Goal: Task Accomplishment & Management: Complete application form

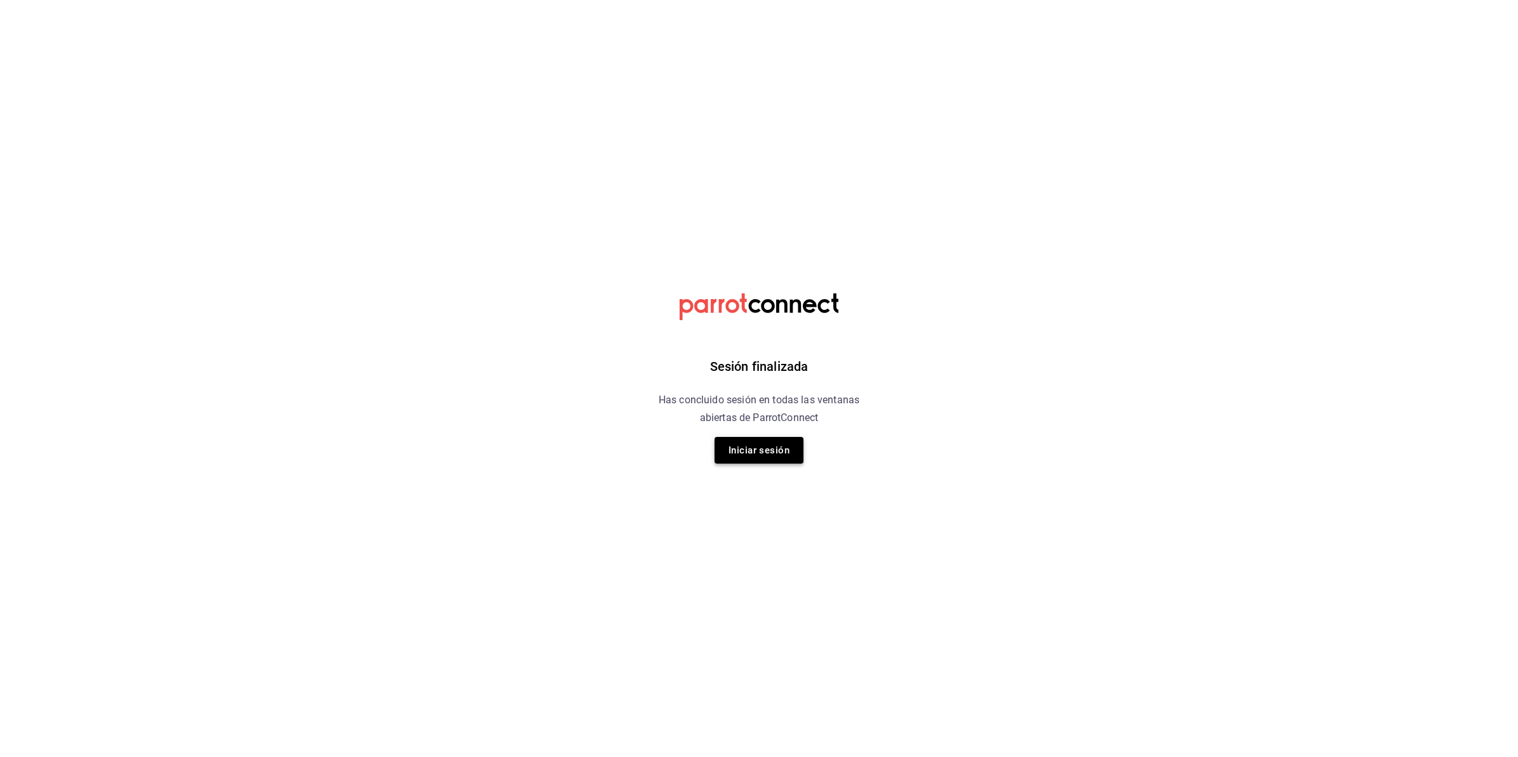
click at [759, 450] on button "Iniciar sesión" at bounding box center [758, 450] width 89 height 27
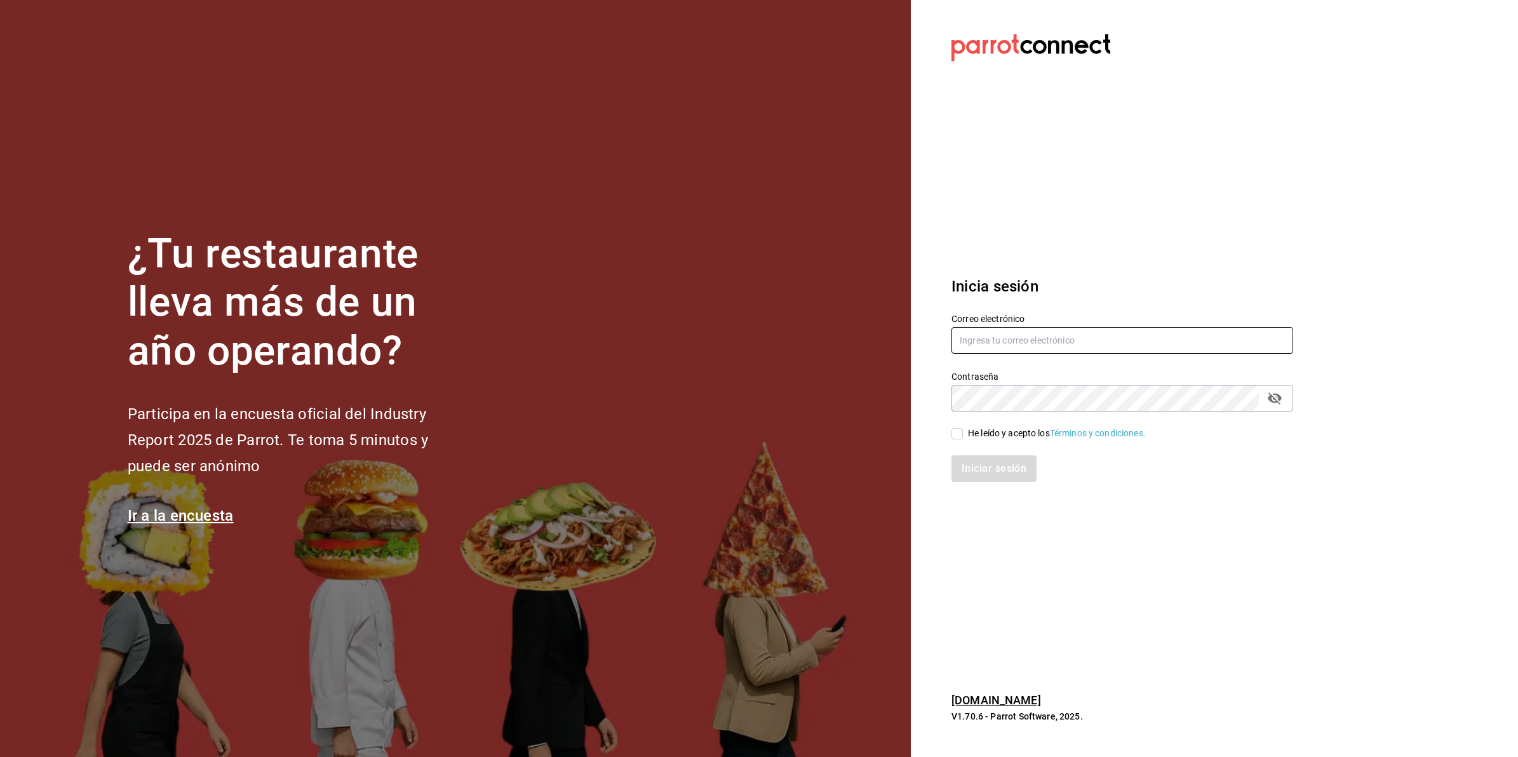
type input "[EMAIL_ADDRESS][DOMAIN_NAME]"
click at [977, 429] on div "He leído y acepto los Términos y condiciones." at bounding box center [1057, 433] width 178 height 13
click at [963, 429] on input "He leído y acepto los Términos y condiciones." at bounding box center [956, 433] width 11 height 11
checkbox input "true"
click at [982, 458] on button "Iniciar sesión" at bounding box center [994, 468] width 86 height 27
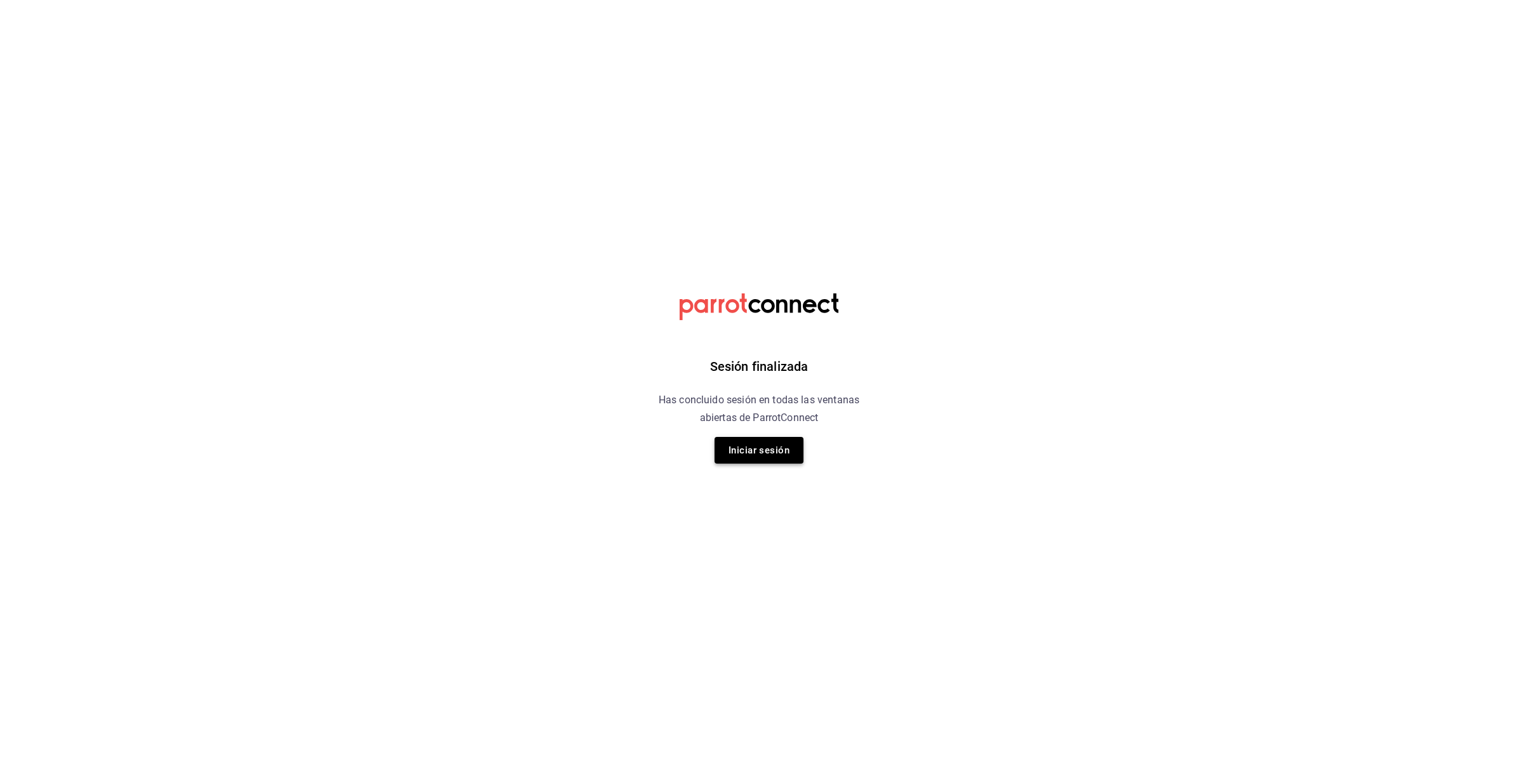
click at [782, 448] on button "Iniciar sesión" at bounding box center [758, 450] width 89 height 27
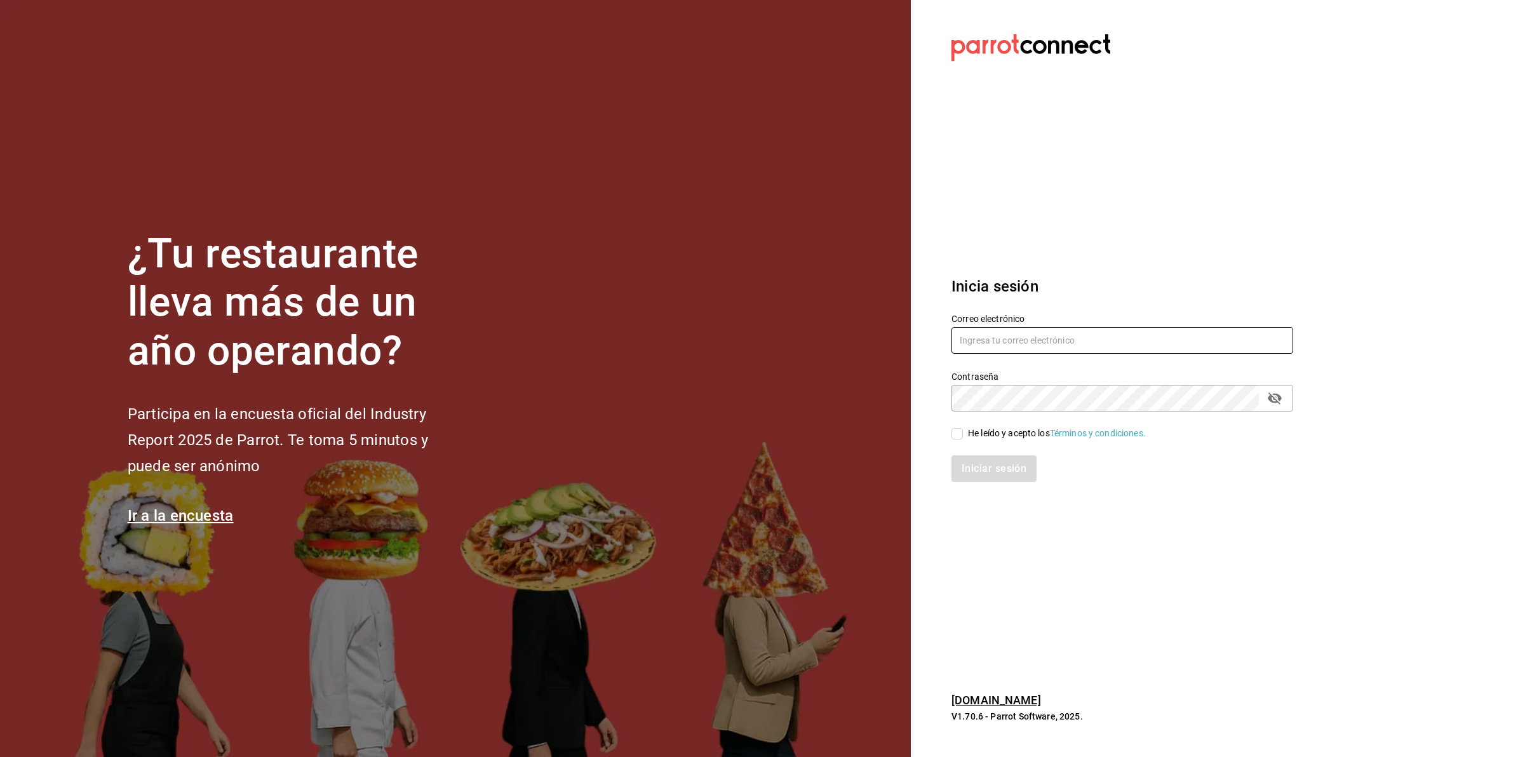
type input "[EMAIL_ADDRESS][DOMAIN_NAME]"
click at [1010, 429] on div "He leído y acepto los Términos y condiciones." at bounding box center [1057, 433] width 178 height 13
click at [963, 429] on input "He leído y acepto los Términos y condiciones." at bounding box center [956, 433] width 11 height 11
checkbox input "true"
click at [994, 477] on button "Iniciar sesión" at bounding box center [994, 468] width 86 height 27
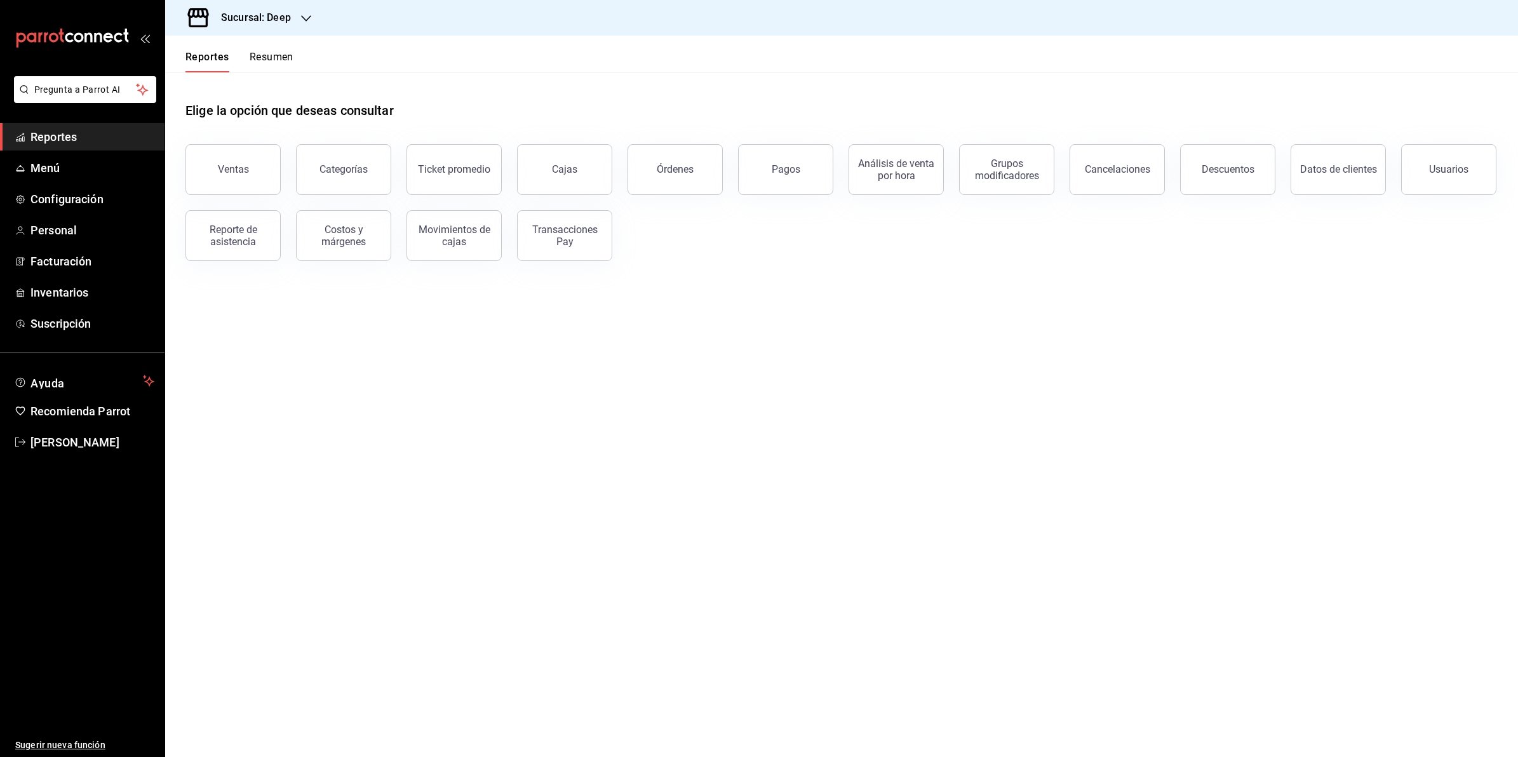
click at [281, 17] on h3 "Sucursal: Deep" at bounding box center [251, 17] width 80 height 15
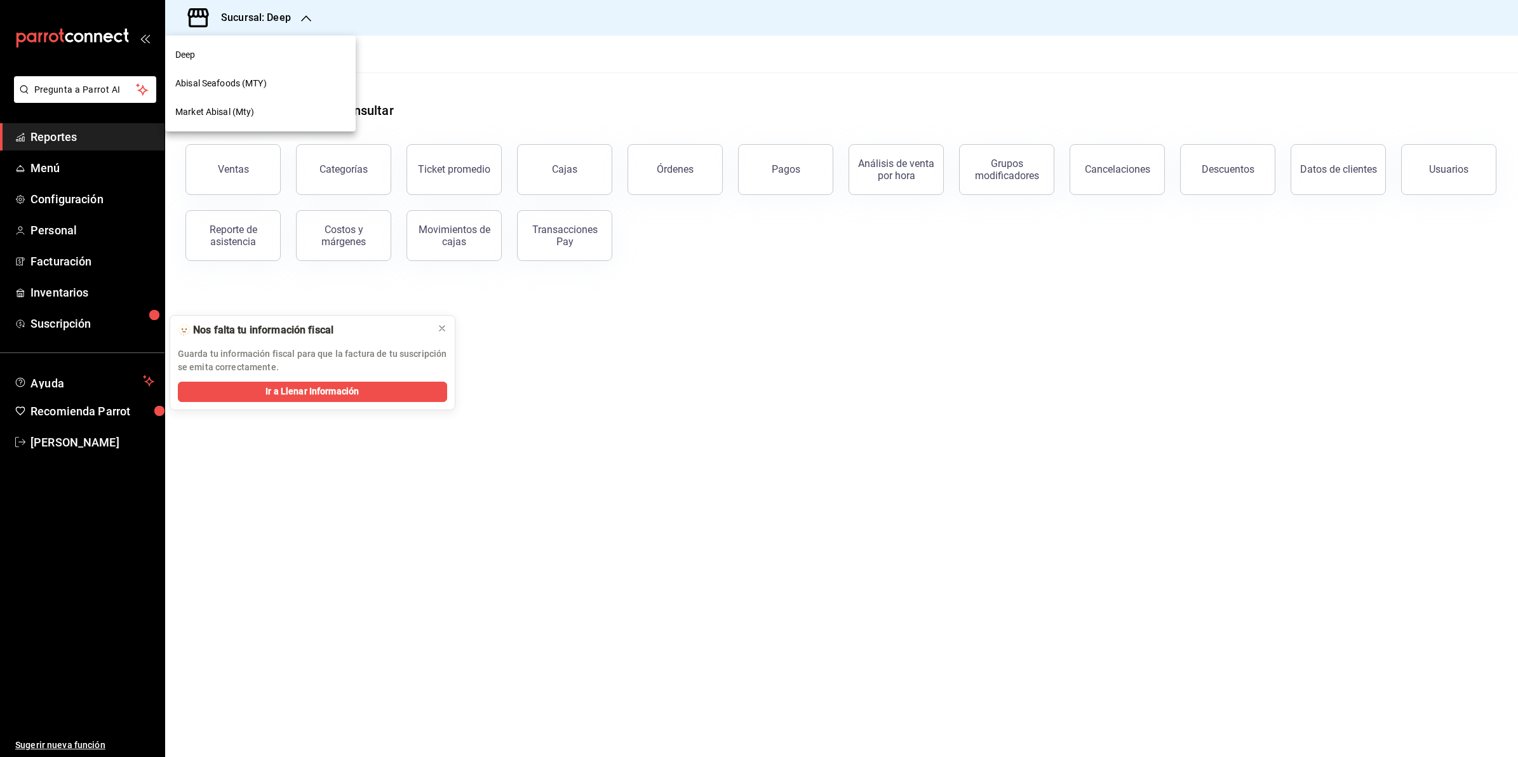
click at [213, 81] on span "Abisal Seafoods (MTY)" at bounding box center [220, 83] width 91 height 13
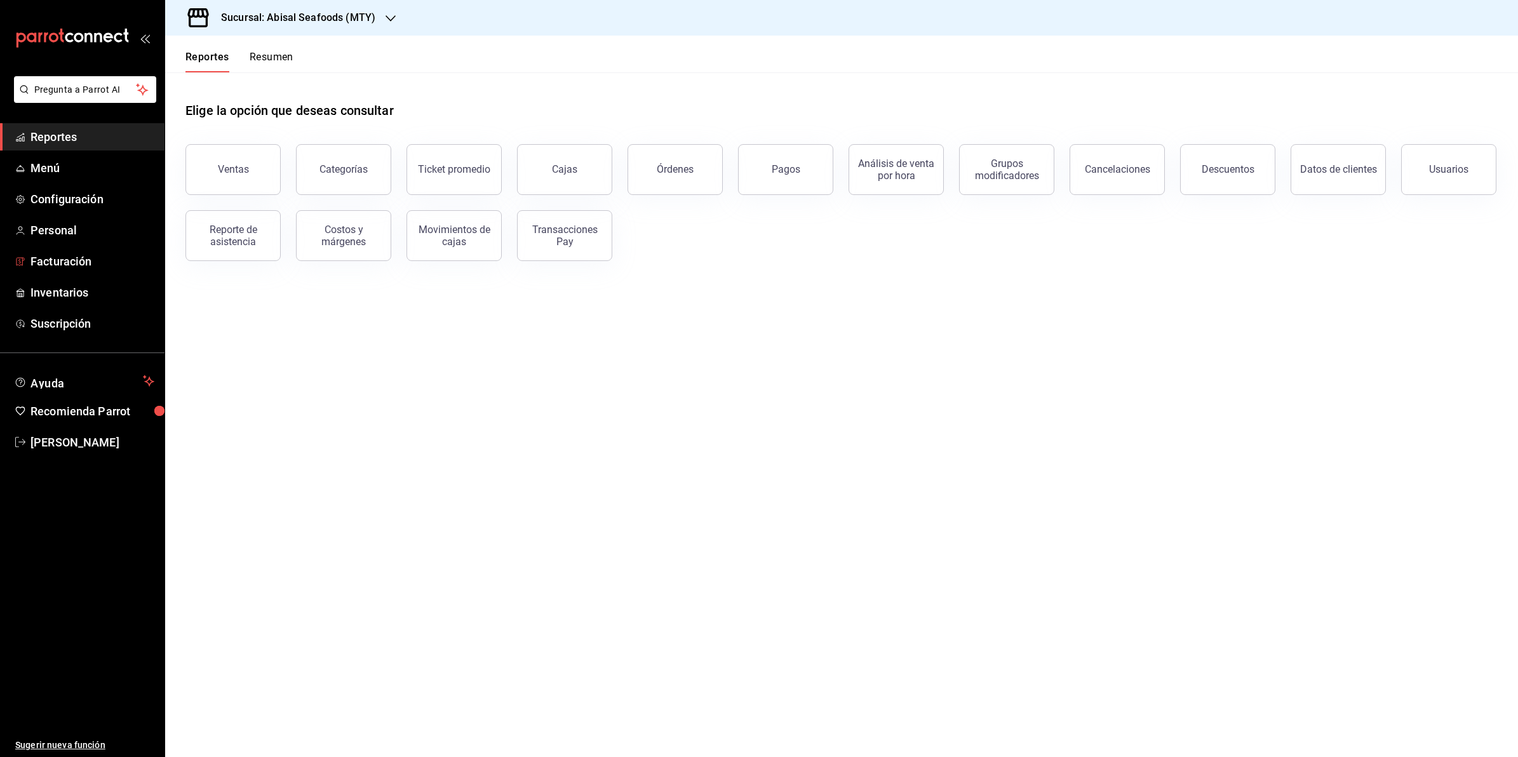
drag, startPoint x: 73, startPoint y: 268, endPoint x: 211, endPoint y: 285, distance: 138.8
click at [73, 268] on span "Facturación" at bounding box center [92, 261] width 124 height 17
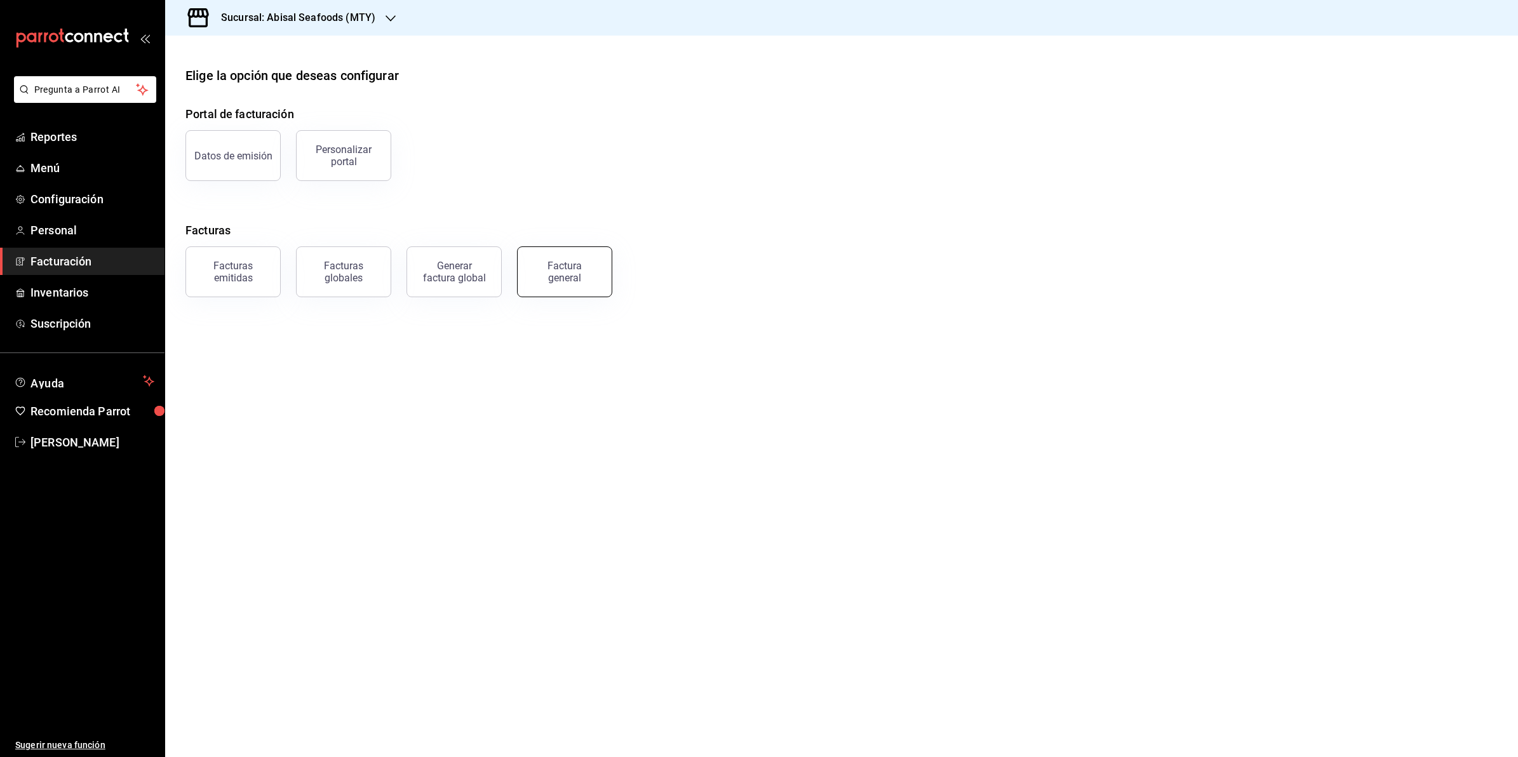
click at [542, 264] on div "Factura general" at bounding box center [565, 272] width 64 height 24
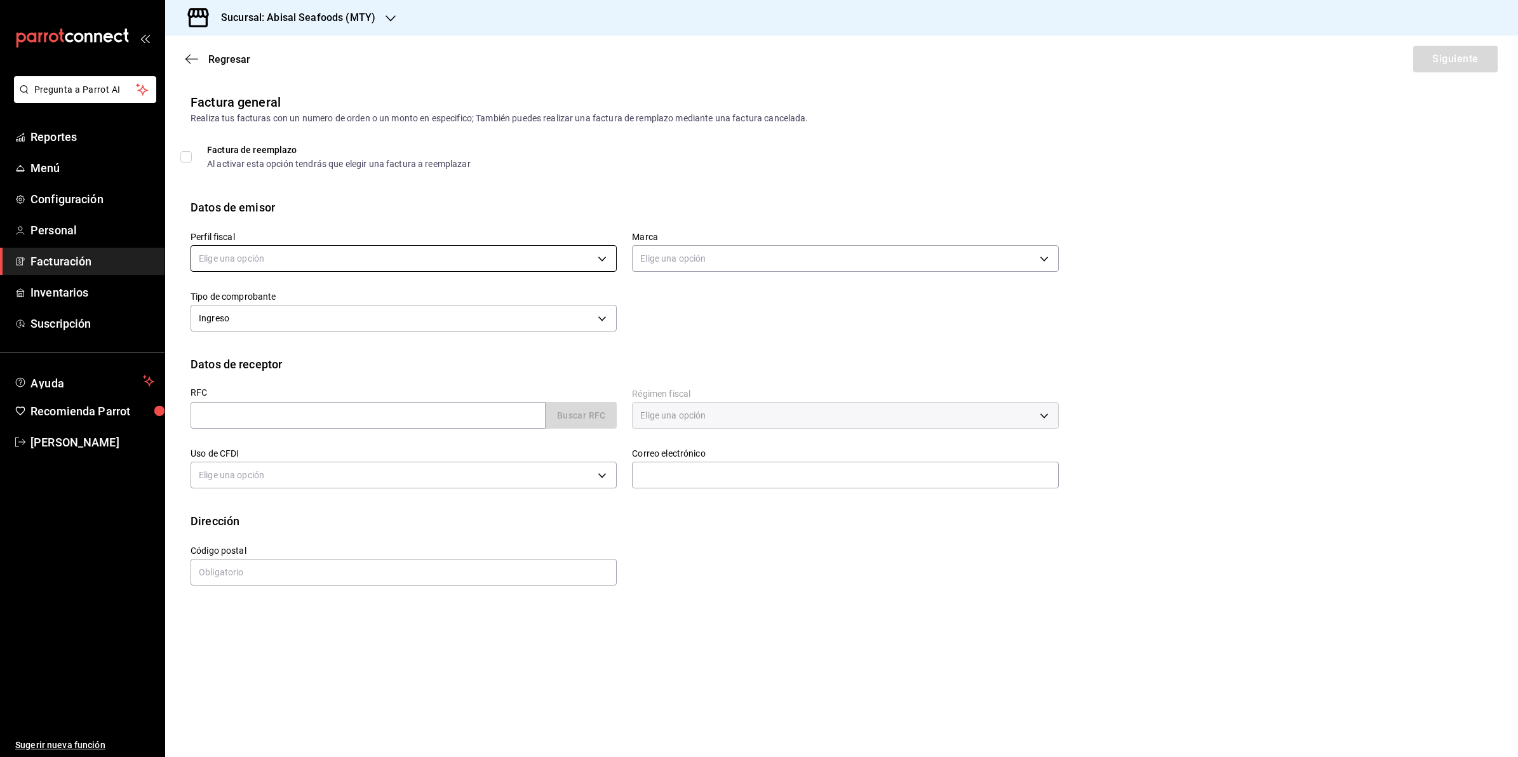
click at [486, 253] on body "Pregunta a Parrot AI Reportes Menú Configuración Personal Facturación Inventari…" at bounding box center [759, 378] width 1518 height 757
click at [340, 328] on li "MARISQUERIA DE PESCADO" at bounding box center [403, 322] width 425 height 23
type input "8d0781c9-0617-4617-9c81-c8beaae23dca"
click at [684, 255] on body "Pregunta a Parrot AI Reportes Menú Configuración Personal Facturación Inventari…" at bounding box center [759, 378] width 1518 height 757
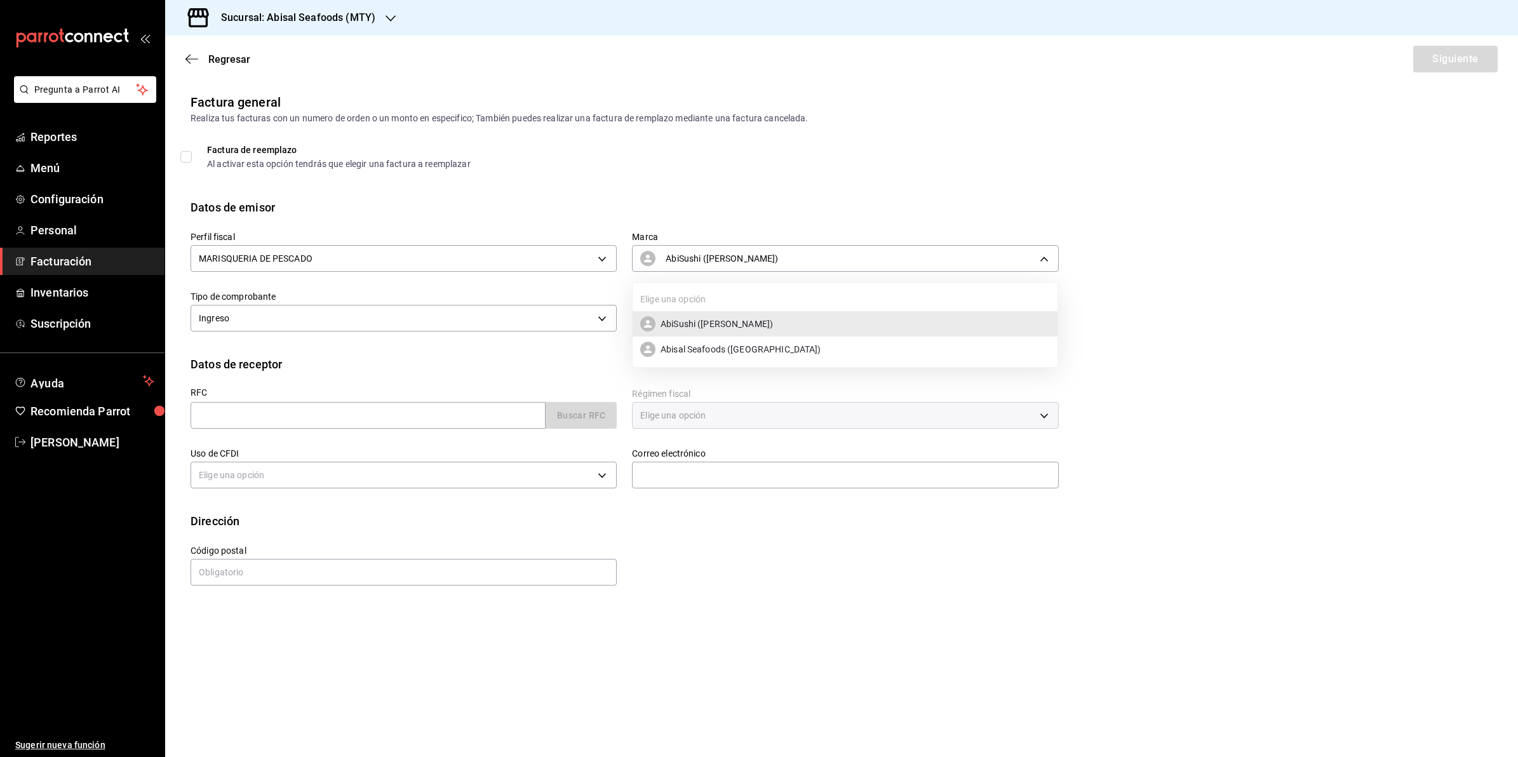
click at [686, 352] on span "Abisal Seafoods (Del Valle)" at bounding box center [740, 349] width 161 height 13
type input "f2a1835b-2949-4300-b838-84f89487dfb3"
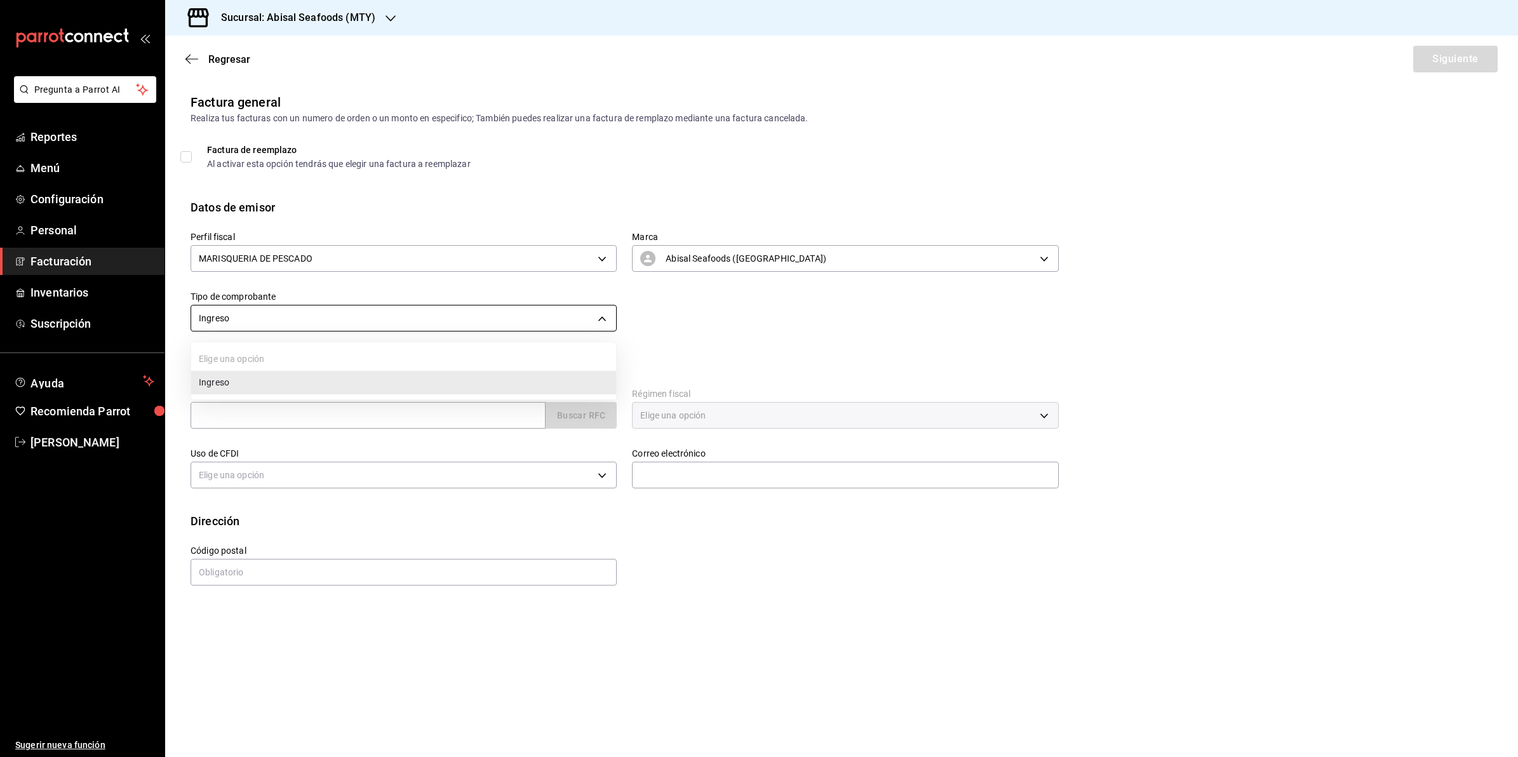
click at [415, 318] on body "Pregunta a Parrot AI Reportes Menú Configuración Personal Facturación Inventari…" at bounding box center [759, 378] width 1518 height 757
click at [415, 318] on div at bounding box center [759, 378] width 1518 height 757
drag, startPoint x: 356, startPoint y: 410, endPoint x: 372, endPoint y: 405, distance: 17.3
click at [356, 410] on input "text" at bounding box center [368, 415] width 355 height 27
click at [353, 418] on input "text" at bounding box center [368, 415] width 355 height 27
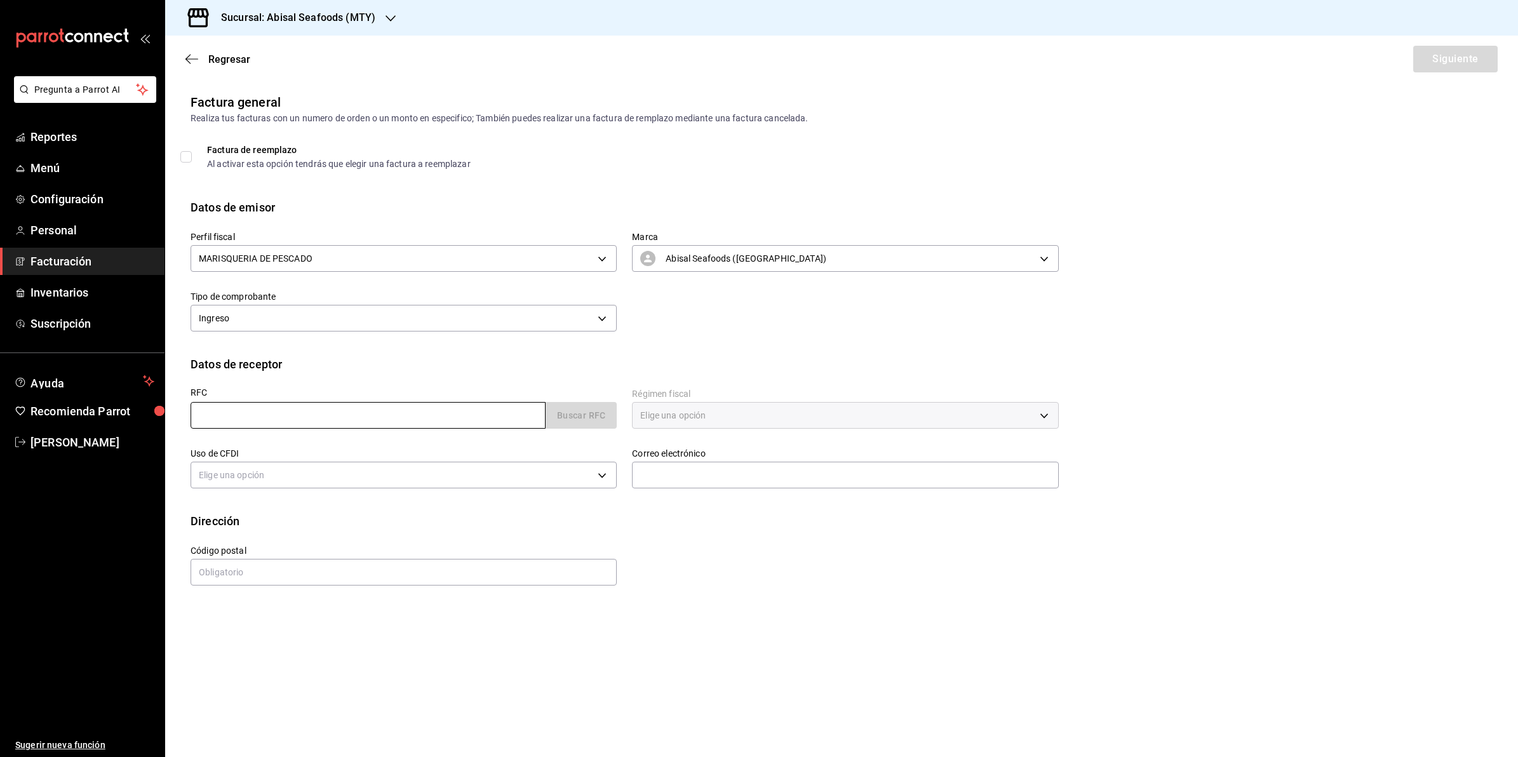
paste input "MUS870902QG4"
click at [206, 415] on input "MUS870902QG4" at bounding box center [368, 415] width 355 height 27
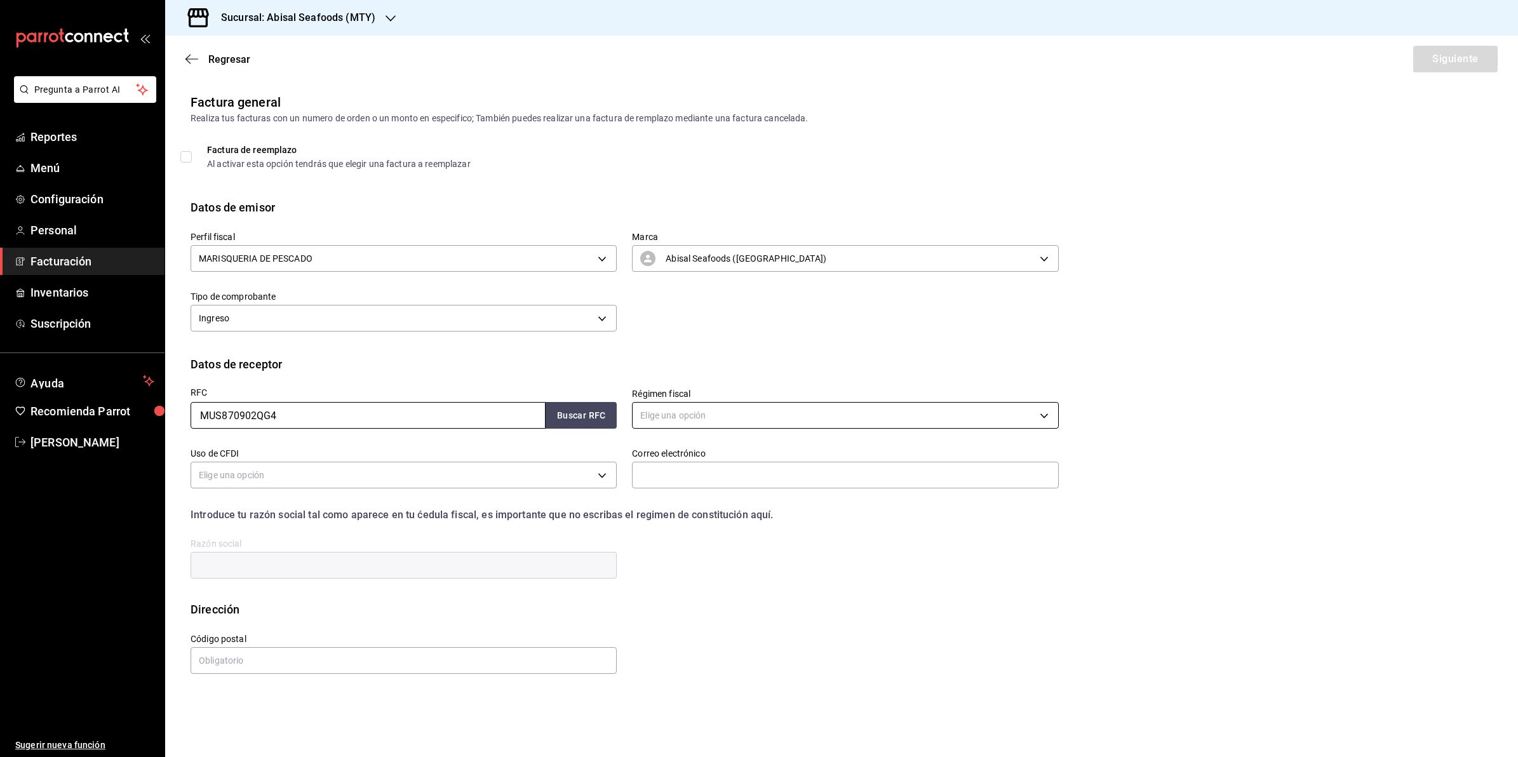
type input "MUS870902QG4"
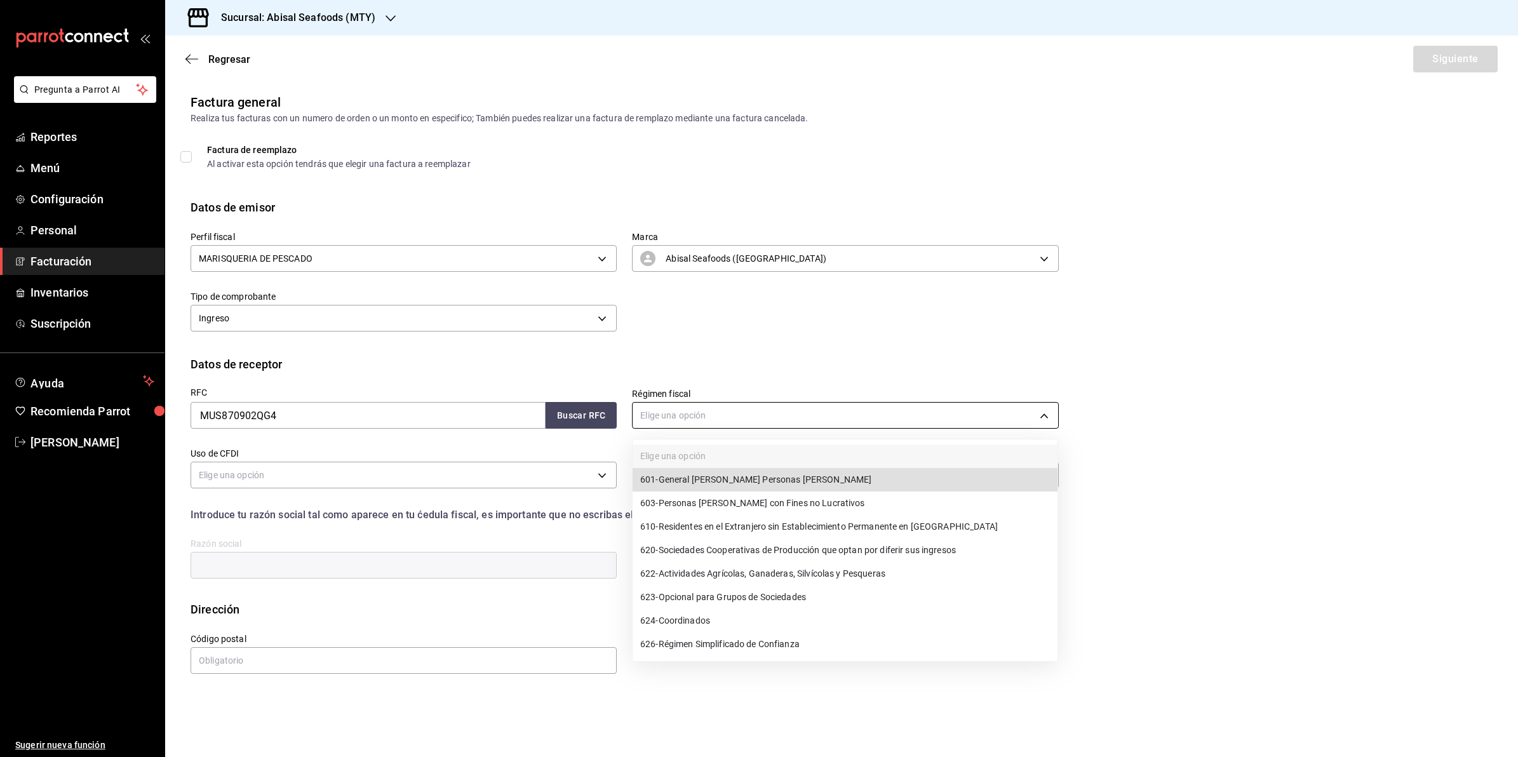
click at [702, 417] on body "Pregunta a Parrot AI Reportes Menú Configuración Personal Facturación Inventari…" at bounding box center [759, 378] width 1518 height 757
click at [723, 488] on li "601 - General de Ley Personas Morales" at bounding box center [845, 479] width 425 height 23
type input "601"
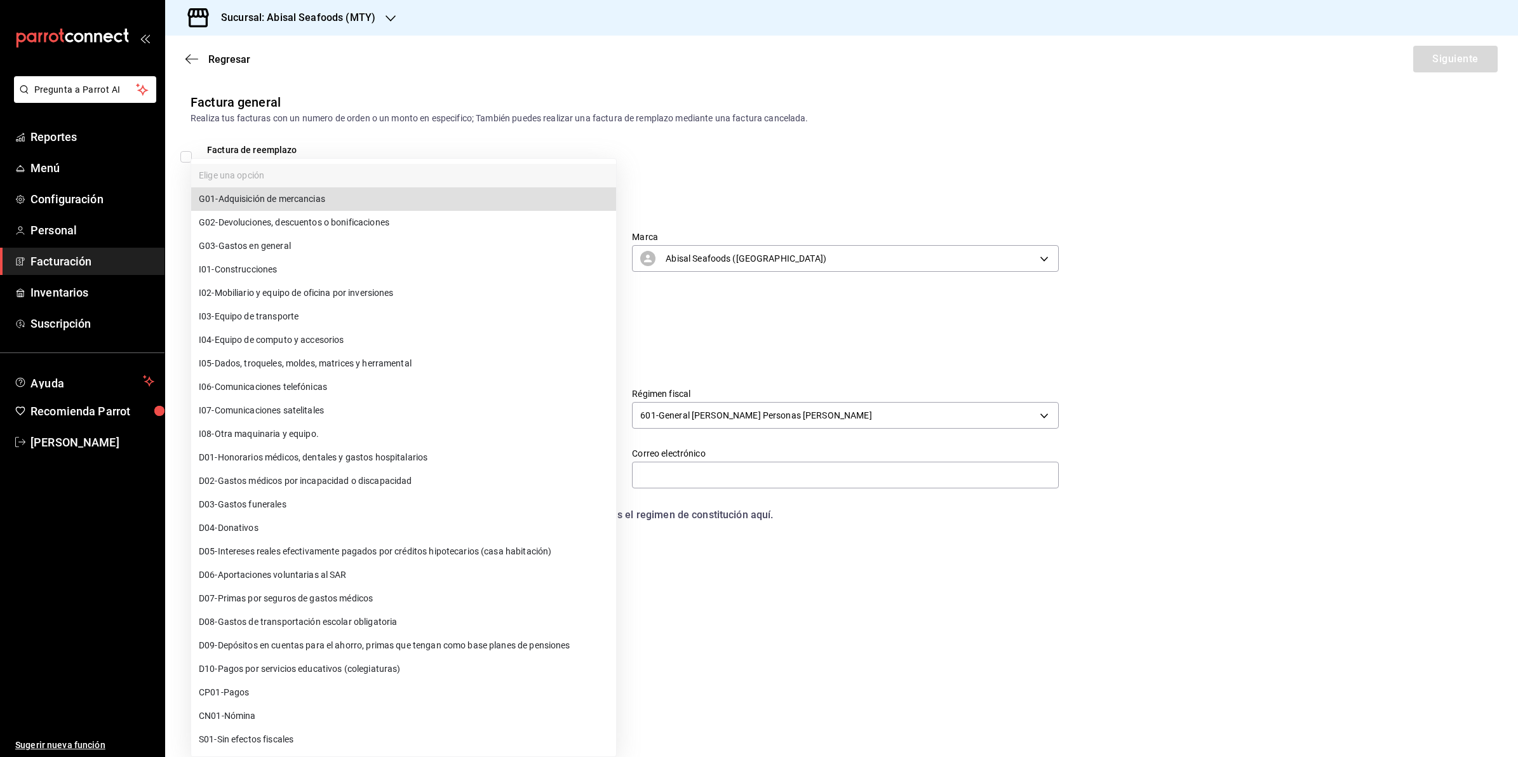
click at [387, 481] on body "Pregunta a Parrot AI Reportes Menú Configuración Personal Facturación Inventari…" at bounding box center [759, 378] width 1518 height 757
click at [356, 246] on li "G03 - Gastos en general" at bounding box center [403, 245] width 425 height 23
type input "G03"
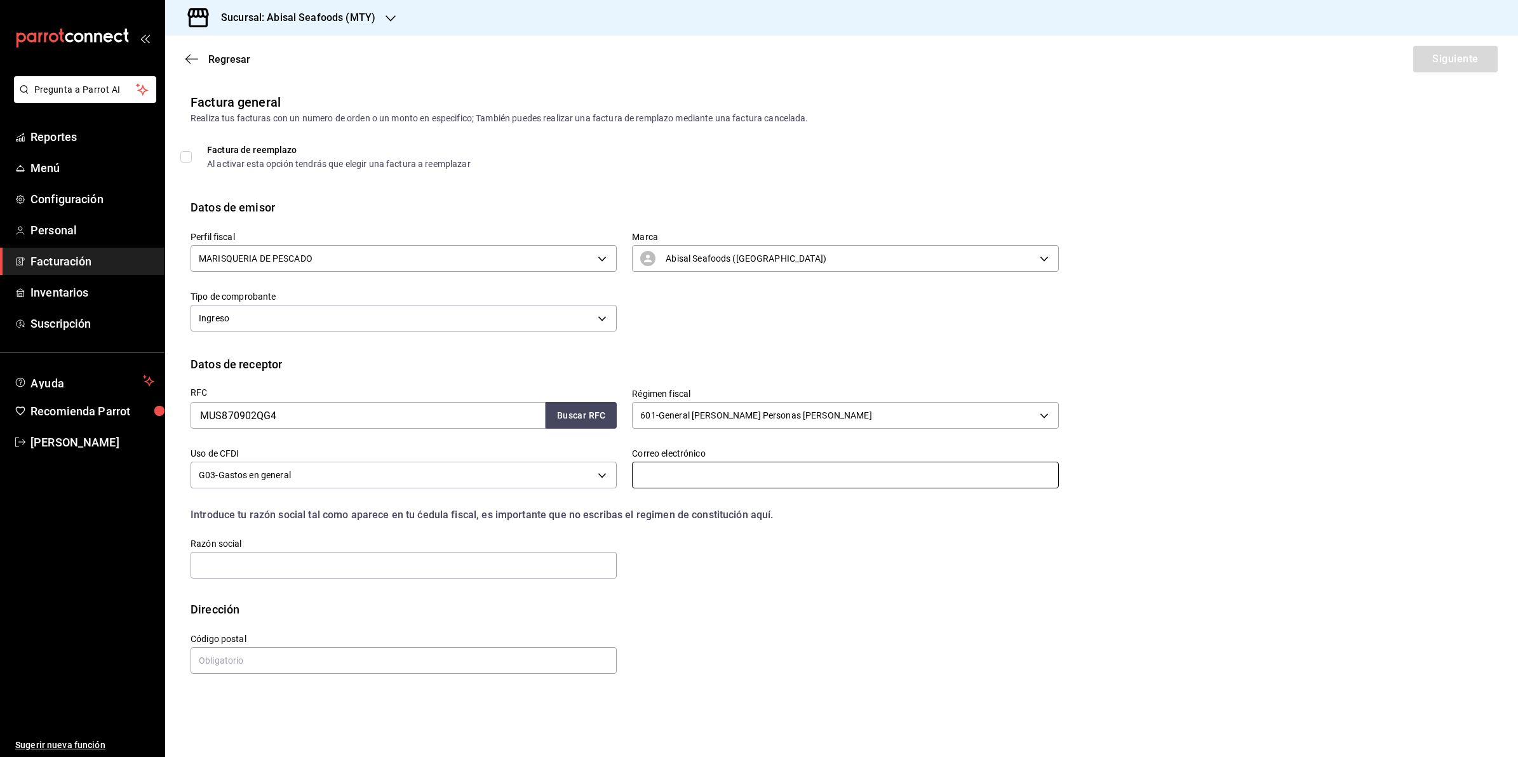
drag, startPoint x: 775, startPoint y: 481, endPoint x: 965, endPoint y: 356, distance: 227.7
click at [775, 481] on input "text" at bounding box center [845, 475] width 426 height 27
paste input "Juan.chacon@nidec-motor.com"
click at [646, 469] on input "Juan.chacon@nidec-motor.com" at bounding box center [845, 475] width 426 height 27
type input "juan.chacon@nidec-motor.com"
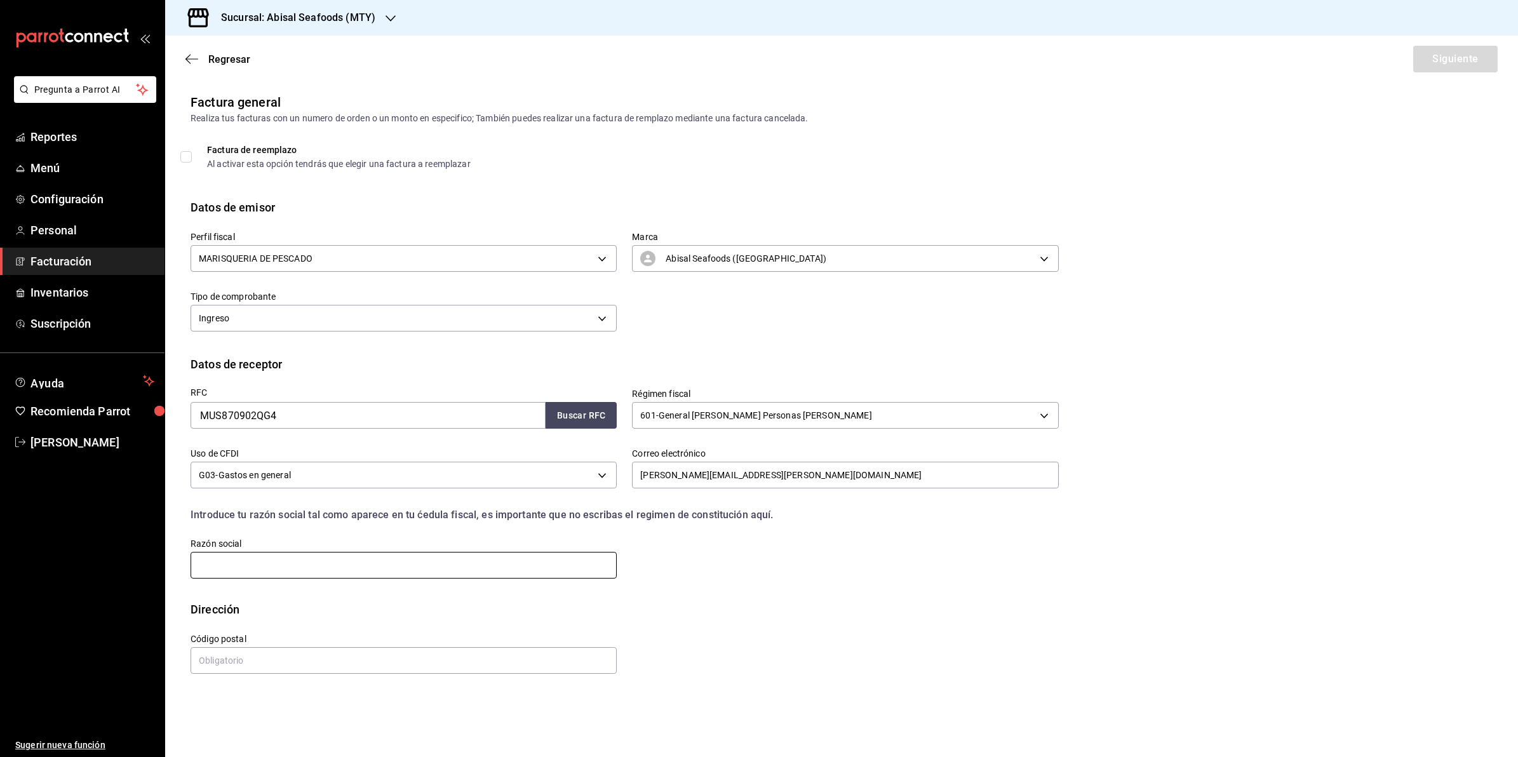
click at [521, 556] on input "text" at bounding box center [404, 565] width 426 height 27
click at [398, 559] on input "text" at bounding box center [404, 565] width 426 height 27
paste input "MOTORES U S DE MEXICO"
click at [201, 565] on input "MOTORES U S DE MEXICO" at bounding box center [404, 565] width 426 height 27
type input "MOTORES U S DE MEXICO"
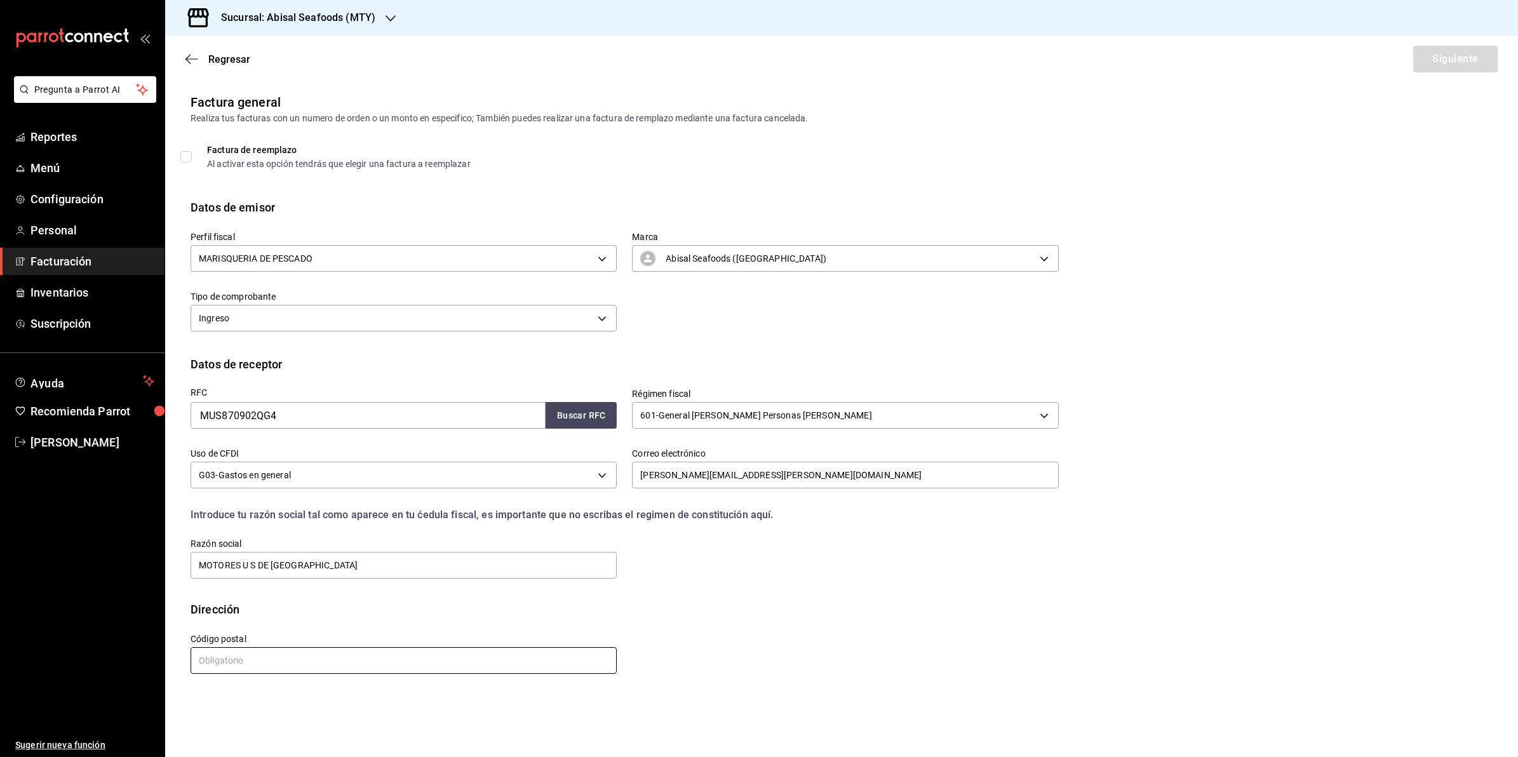
drag, startPoint x: 385, startPoint y: 668, endPoint x: 420, endPoint y: 659, distance: 36.2
click at [386, 668] on input "text" at bounding box center [404, 660] width 426 height 27
type input "66600"
click at [1487, 57] on button "Siguiente" at bounding box center [1455, 59] width 84 height 27
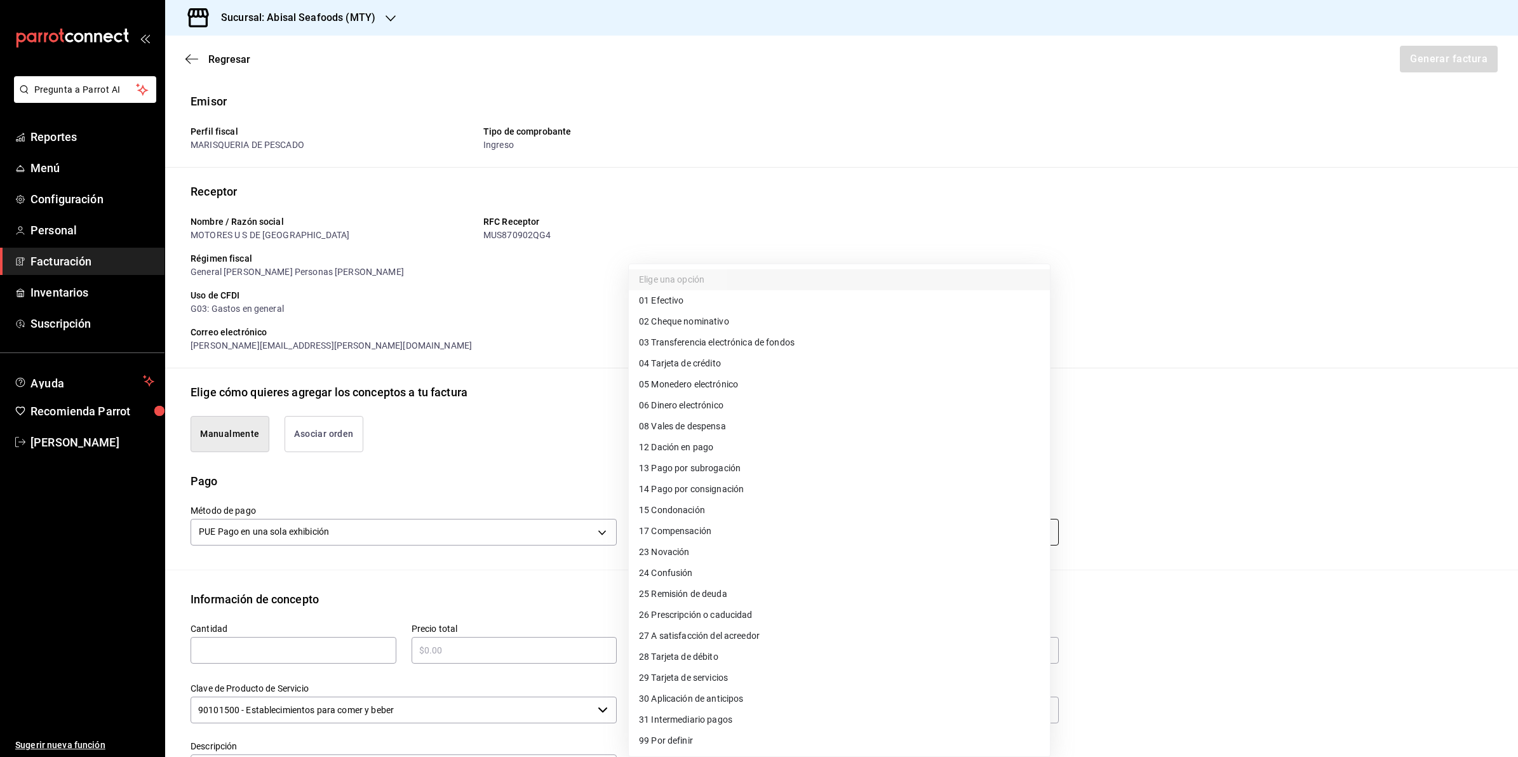
click at [767, 530] on body "Pregunta a Parrot AI Reportes Menú Configuración Personal Facturación Inventari…" at bounding box center [759, 378] width 1518 height 757
click at [798, 363] on li "04 Tarjeta de crédito" at bounding box center [839, 363] width 421 height 21
type input "04"
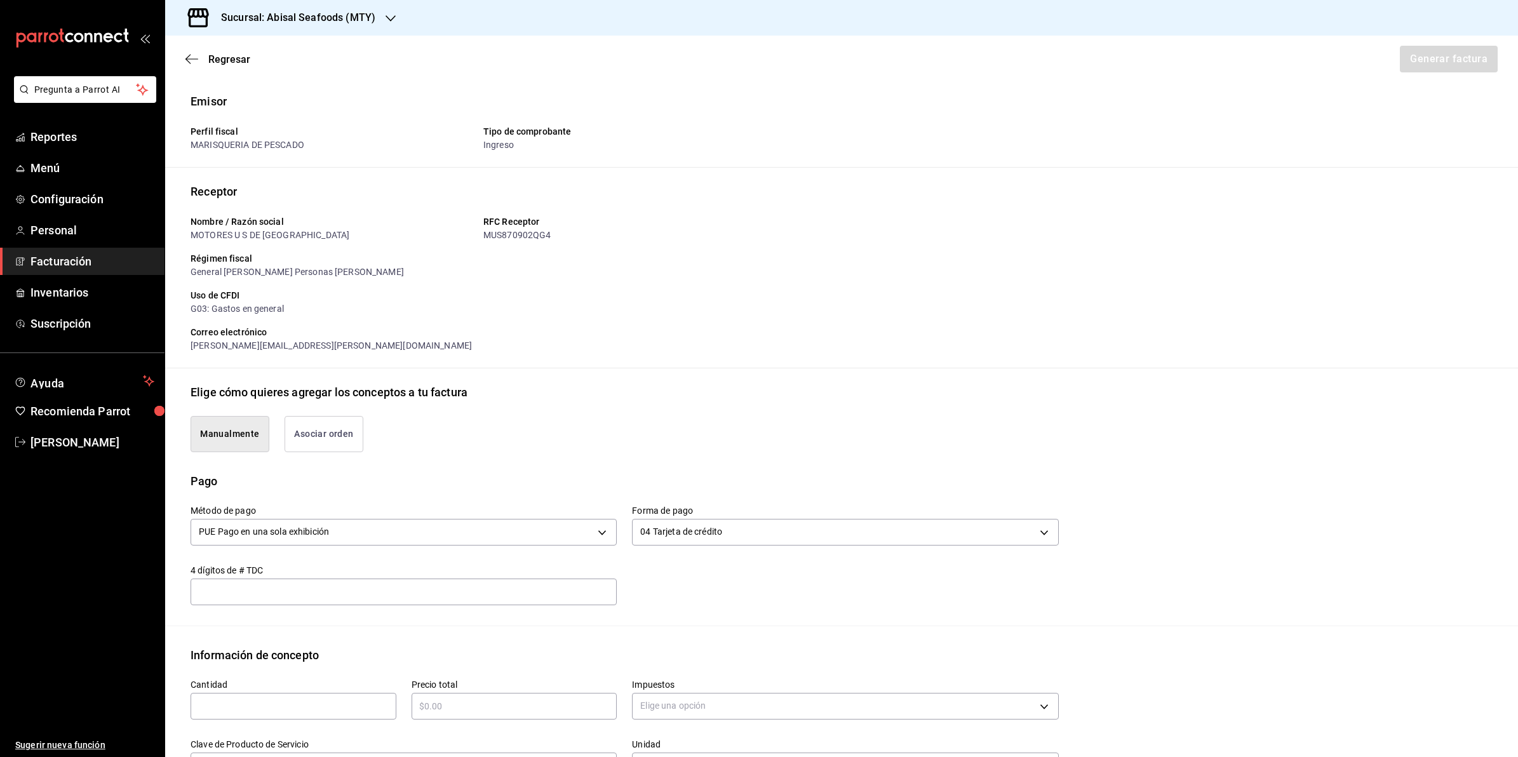
click at [358, 592] on input "text" at bounding box center [404, 591] width 426 height 15
type input "4549"
click at [766, 600] on div "Método de pago PUE Pago en una sola exhibición PUE Forma de pago 04 Tarjeta de …" at bounding box center [616, 548] width 883 height 116
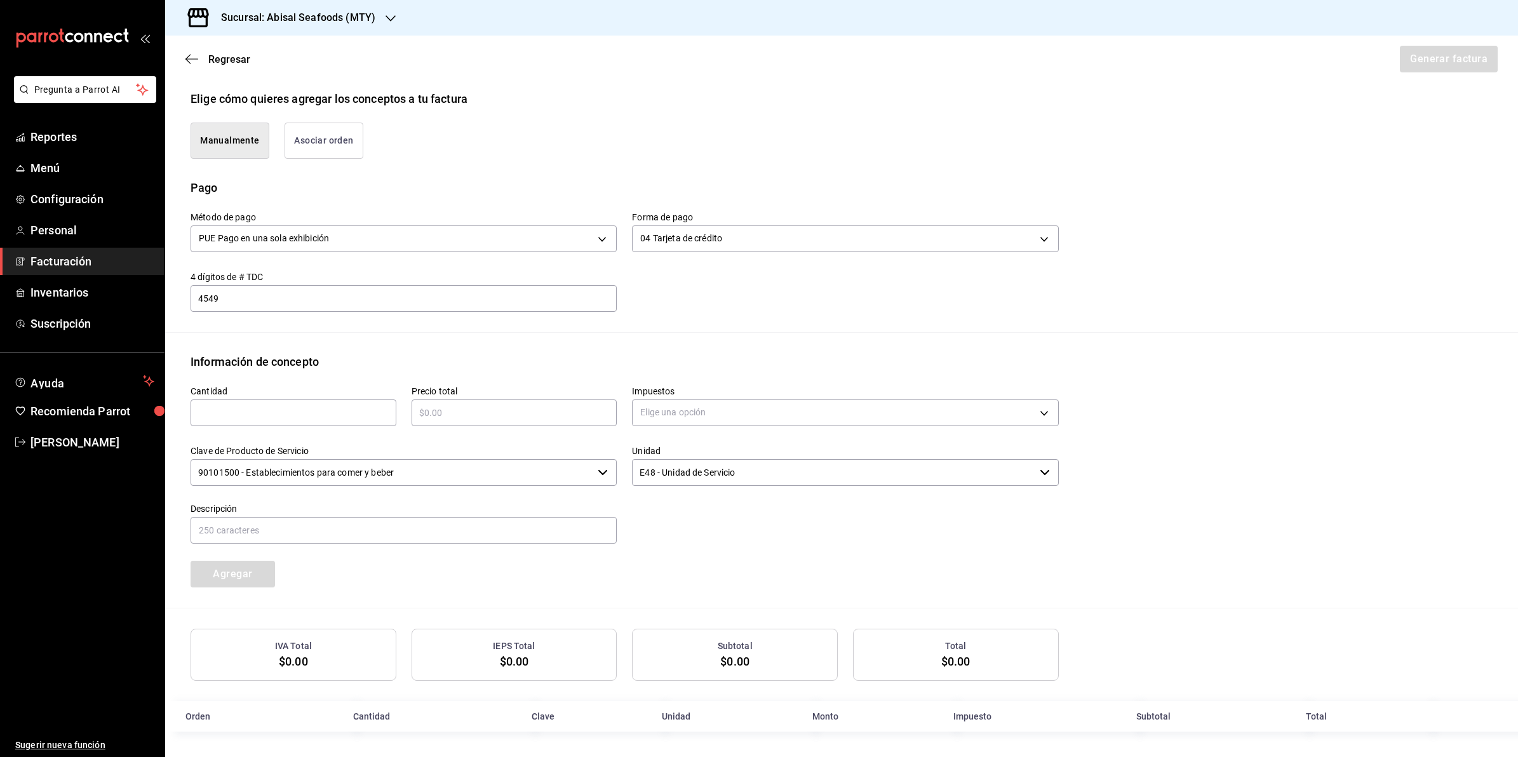
click at [309, 410] on input "text" at bounding box center [294, 412] width 206 height 15
type input "1"
click at [467, 411] on input "text" at bounding box center [515, 412] width 206 height 15
click at [683, 405] on body "Pregunta a Parrot AI Reportes Menú Configuración Personal Facturación Inventari…" at bounding box center [759, 378] width 1518 height 757
click at [549, 413] on div at bounding box center [759, 378] width 1518 height 757
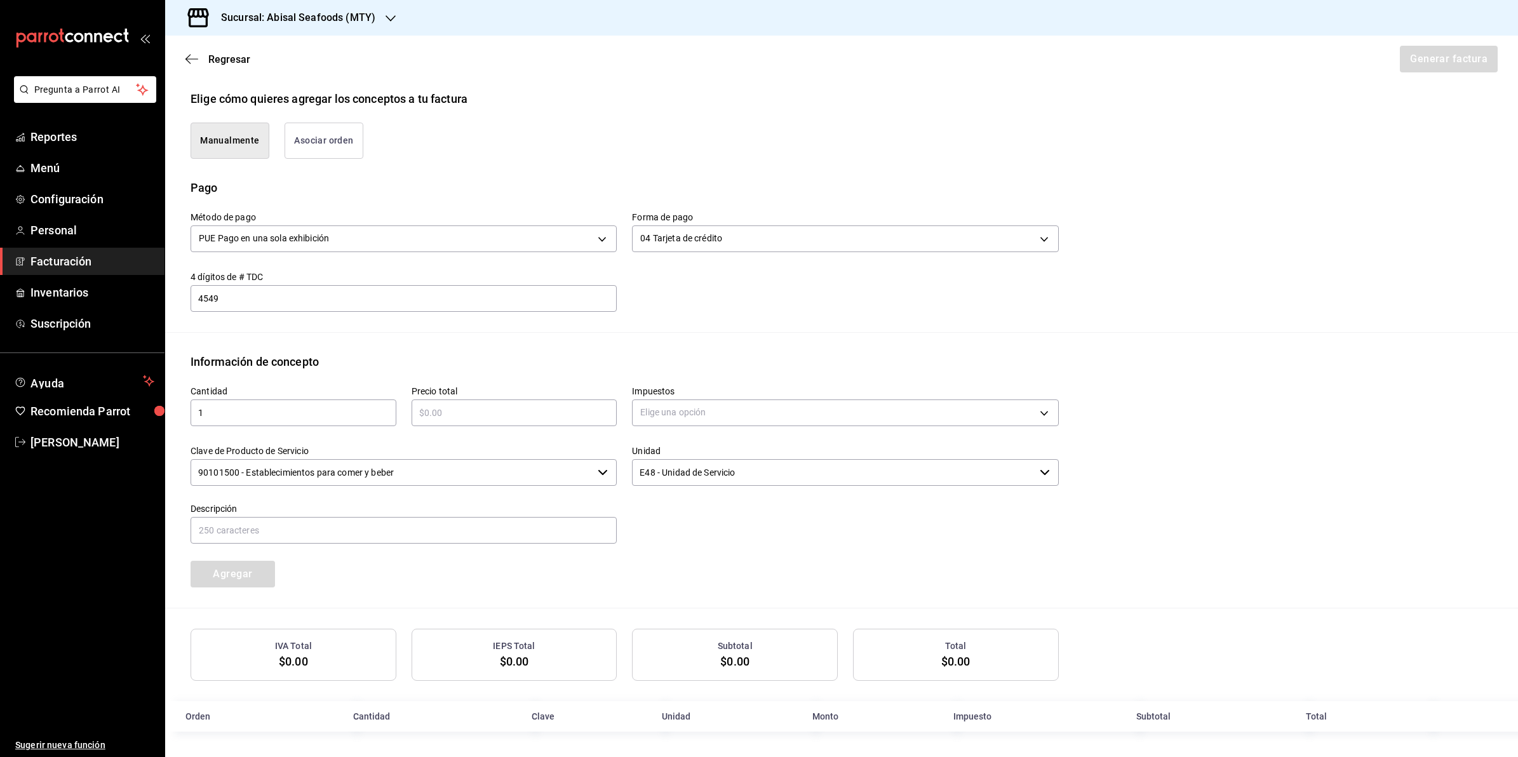
click at [547, 413] on input "text" at bounding box center [515, 412] width 206 height 15
type input "$1986"
click at [725, 412] on body "Pregunta a Parrot AI Reportes Menú Configuración Personal Facturación Inventari…" at bounding box center [759, 378] width 1518 height 757
click at [696, 518] on li "IVA 16%" at bounding box center [839, 514] width 421 height 21
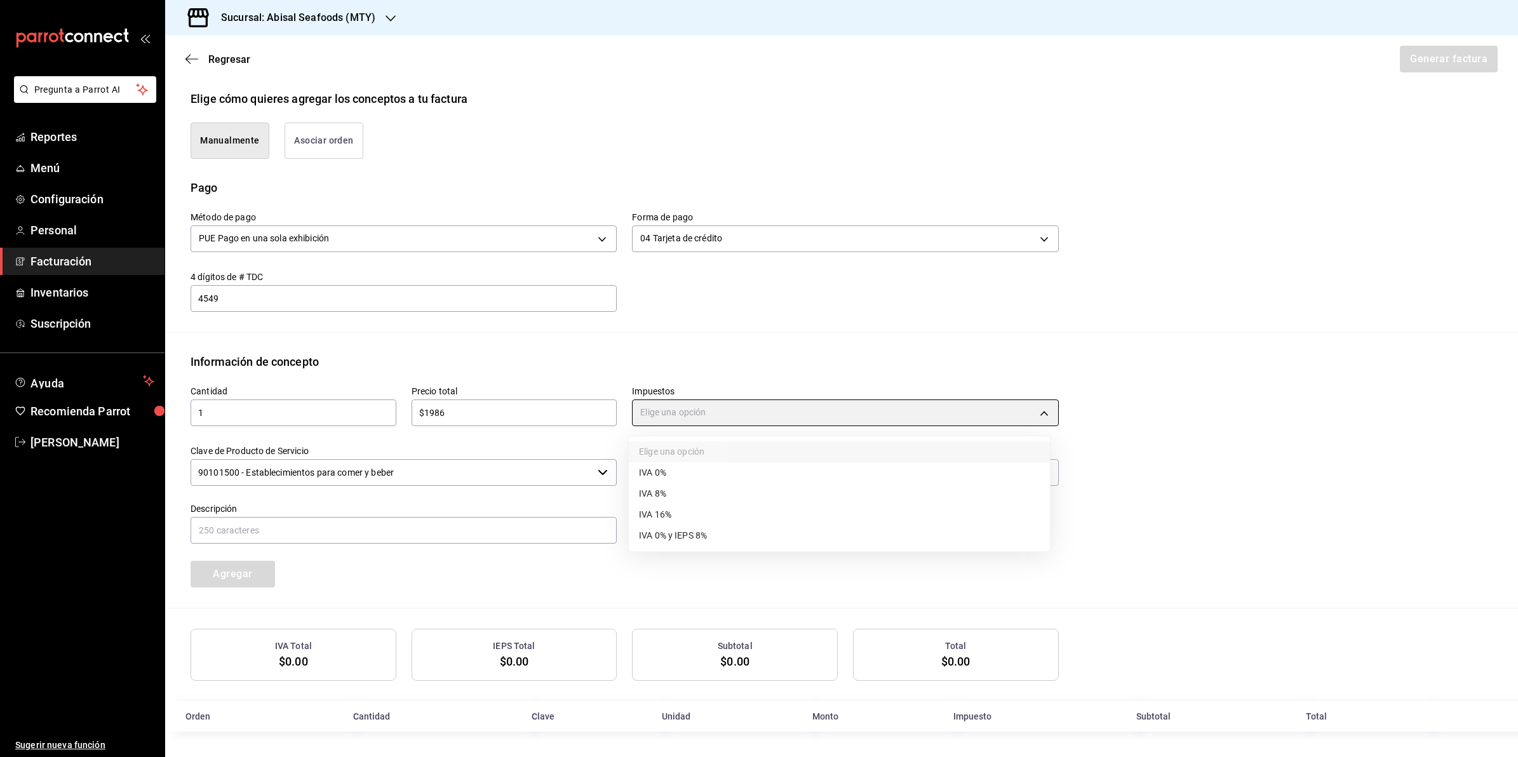
type input "IVA_16"
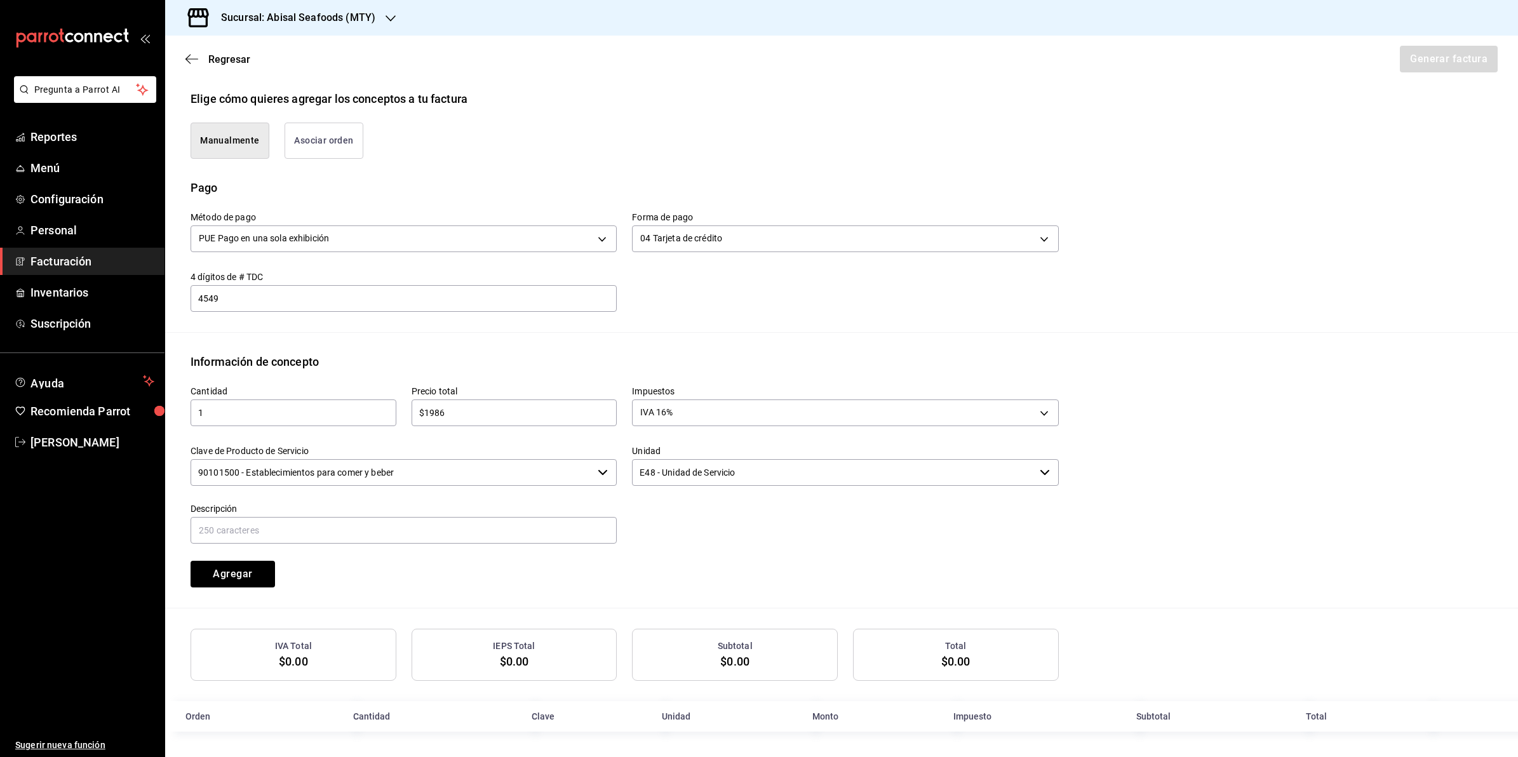
click at [368, 481] on input "90101500 - Establecimientos para comer y beber" at bounding box center [392, 472] width 402 height 27
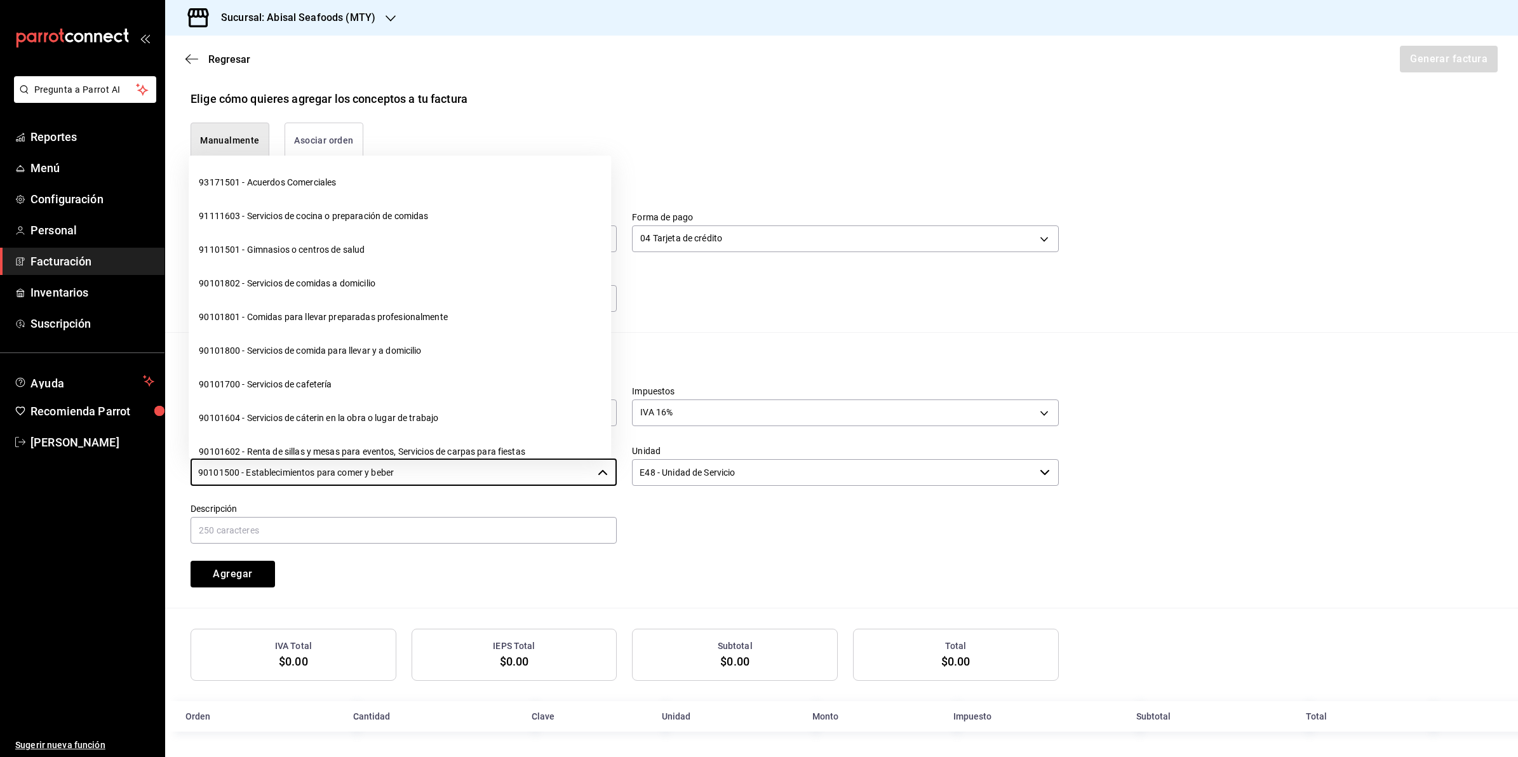
click at [712, 551] on div "Cantidad 1 ​ Precio total $1986 ​ Impuestos IVA 16% IVA_16 Clave de Producto de…" at bounding box center [616, 478] width 883 height 217
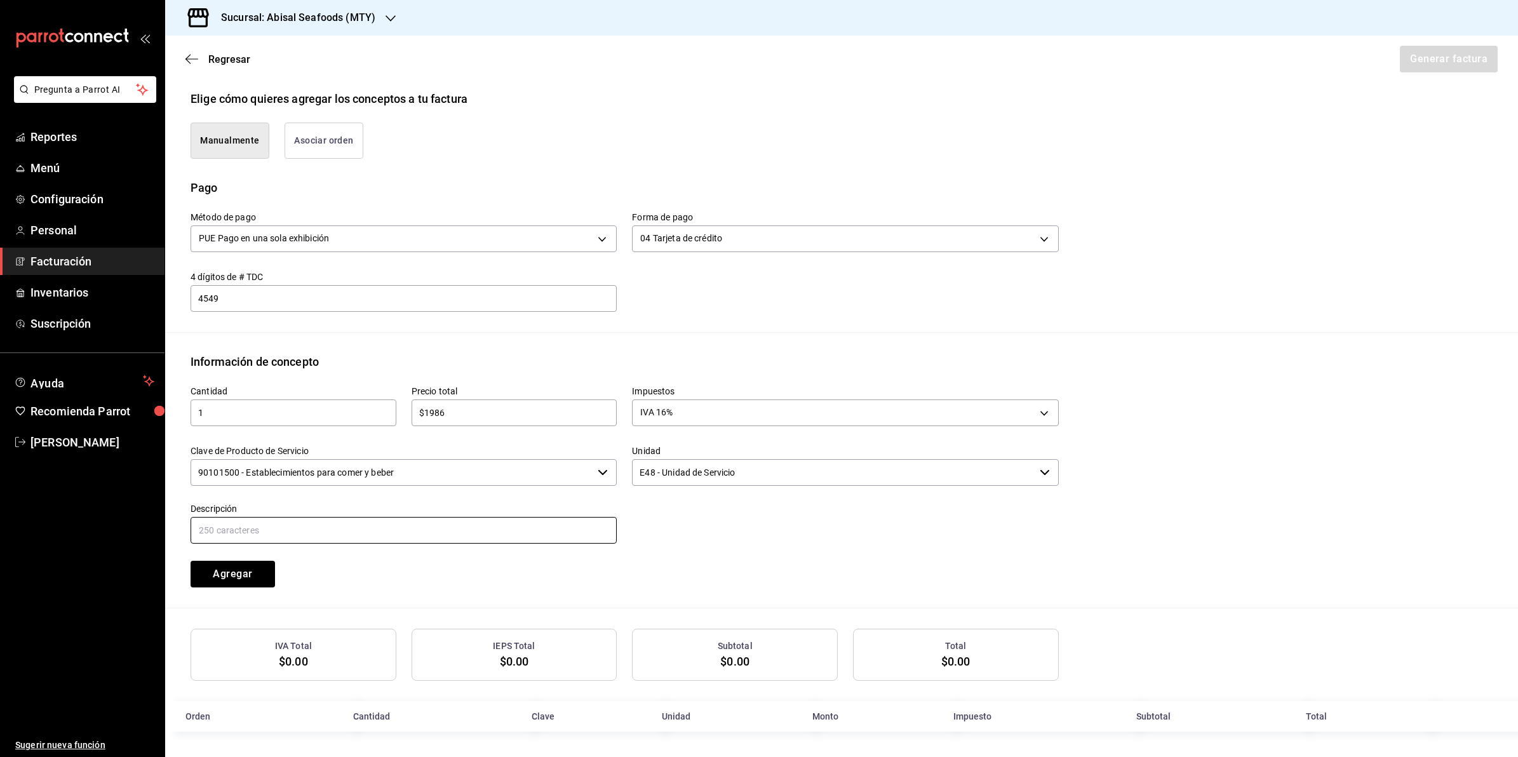
click at [338, 527] on input "text" at bounding box center [404, 530] width 426 height 27
type input "CONSUMO DE ALIMENTOS"
click at [238, 570] on button "Agregar" at bounding box center [233, 574] width 84 height 27
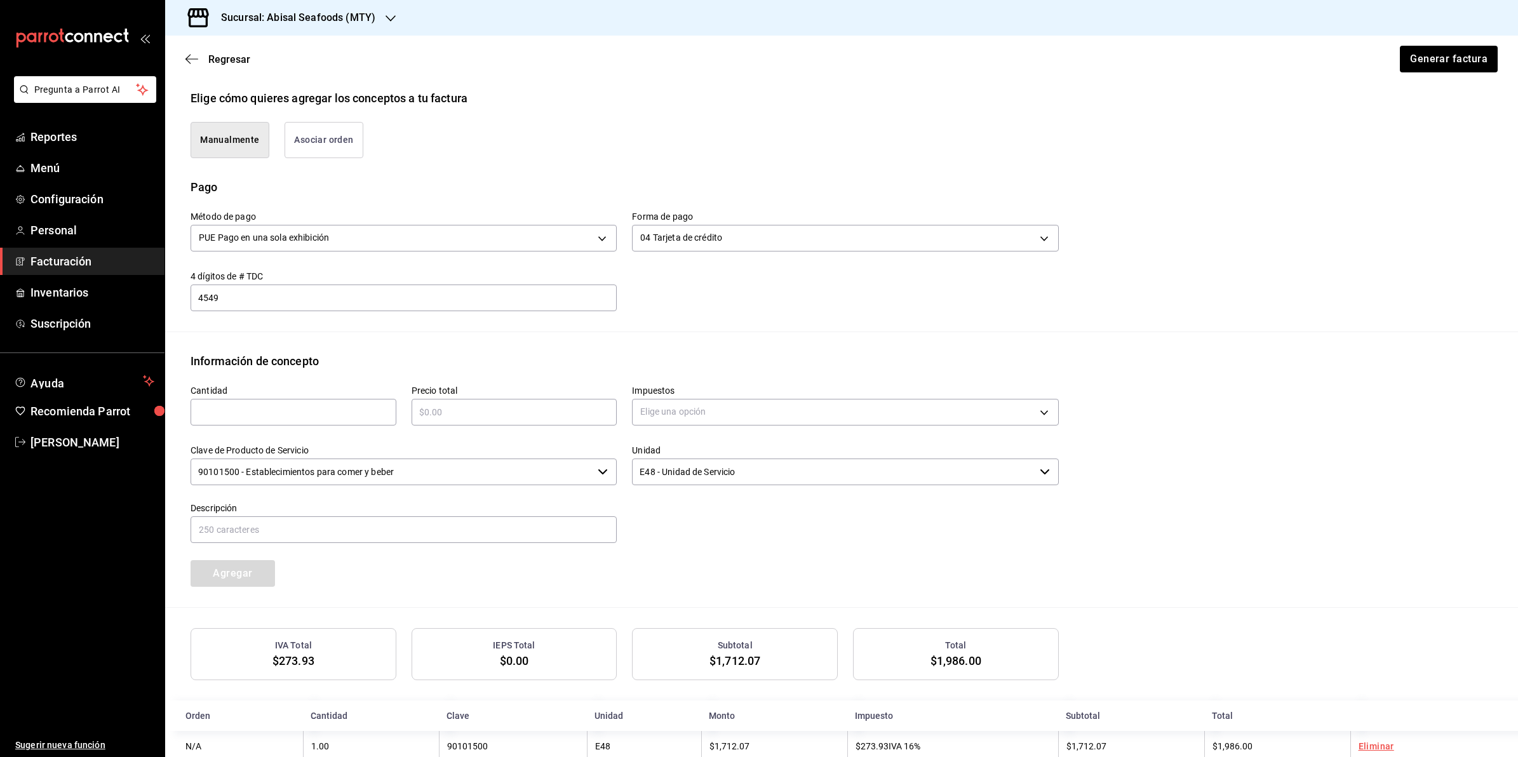
scroll to position [327, 0]
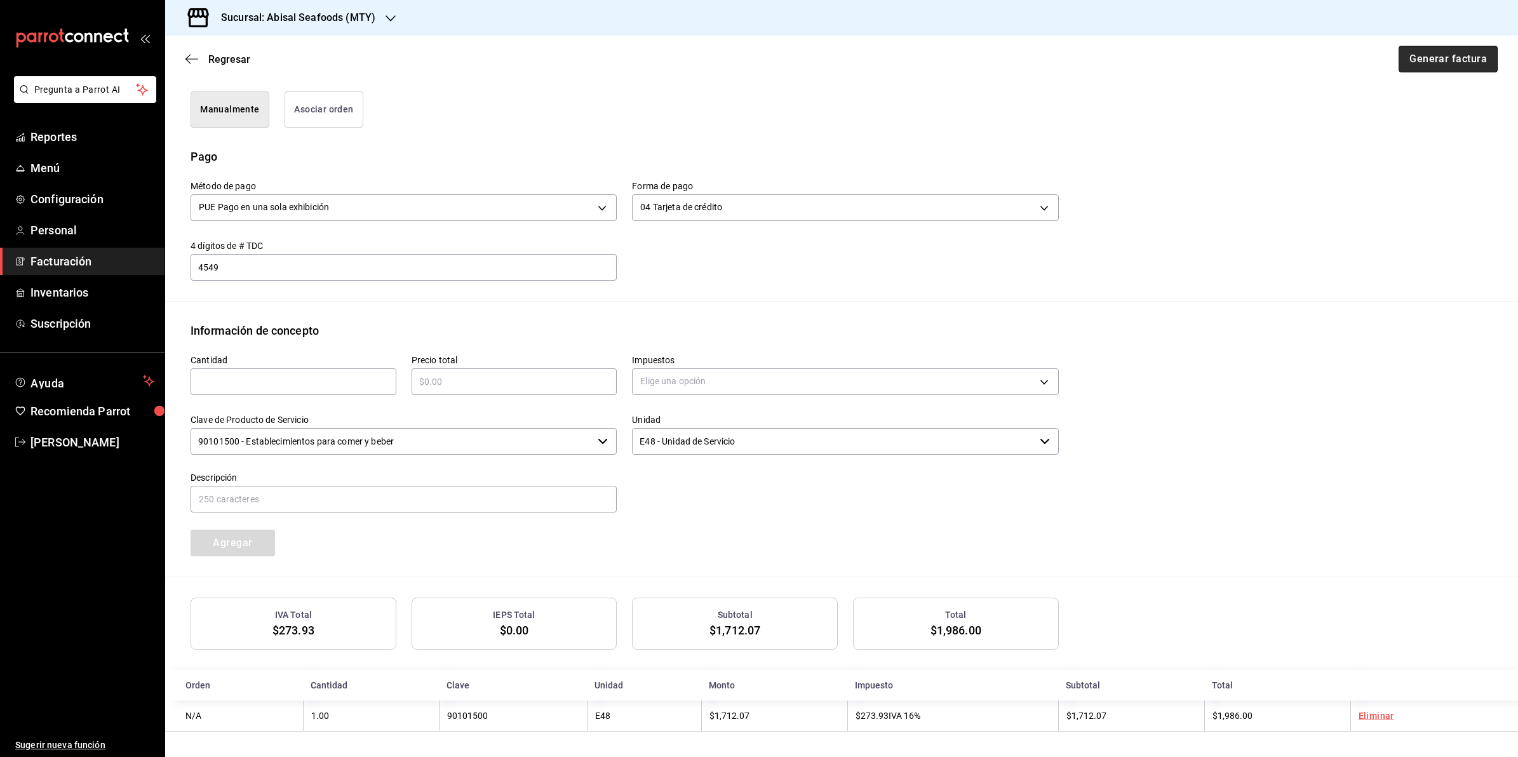
click at [1450, 58] on button "Generar factura" at bounding box center [1447, 59] width 99 height 27
